Goal: Task Accomplishment & Management: Manage account settings

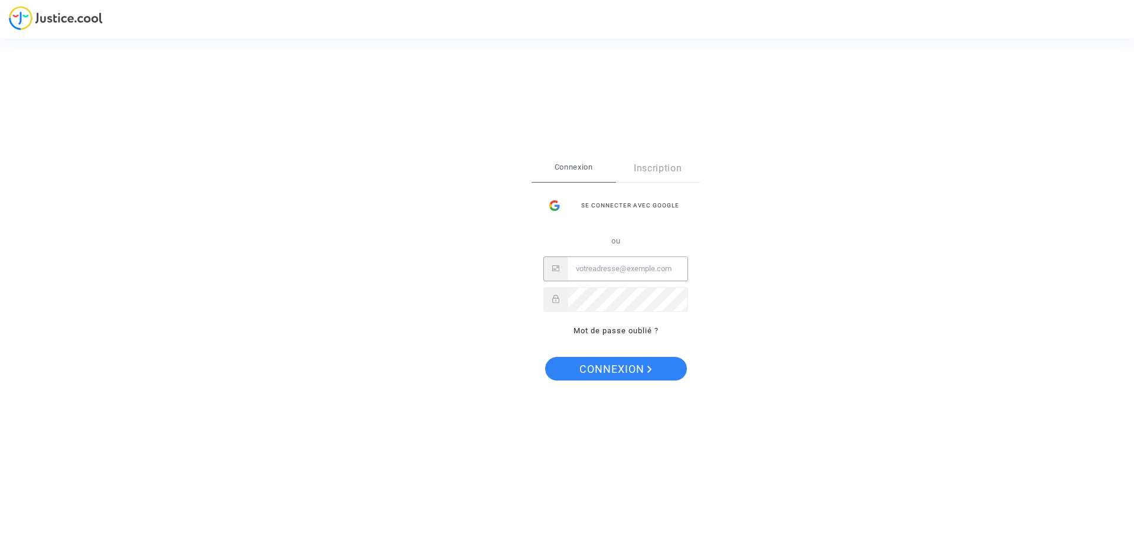
click at [612, 273] on input "Email" at bounding box center [627, 269] width 120 height 24
paste input "[EMAIL_ADDRESS][DOMAIN_NAME]"
type input "[EMAIL_ADDRESS][DOMAIN_NAME]"
click at [610, 369] on span "Connexion" at bounding box center [615, 369] width 73 height 25
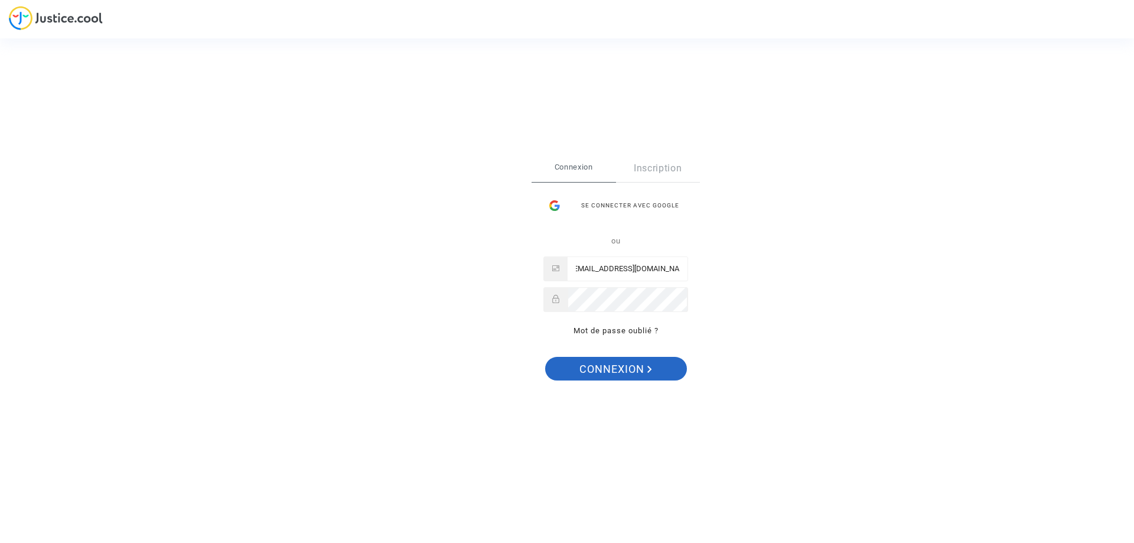
scroll to position [0, 0]
